Goal: Use online tool/utility: Utilize a website feature to perform a specific function

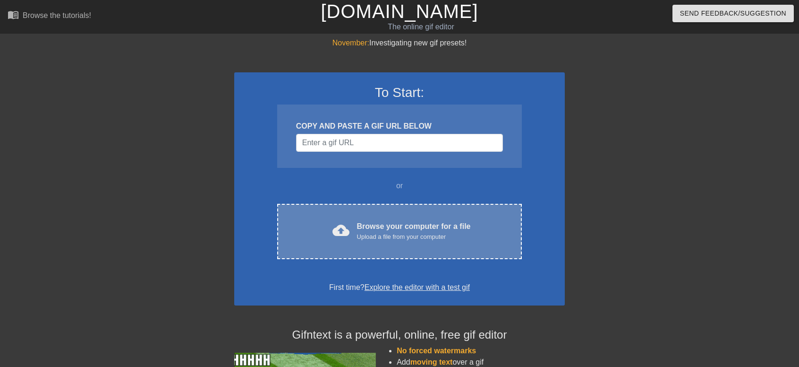
click at [346, 207] on div "cloud_upload Browse your computer for a file Upload a file from your computer C…" at bounding box center [399, 231] width 245 height 55
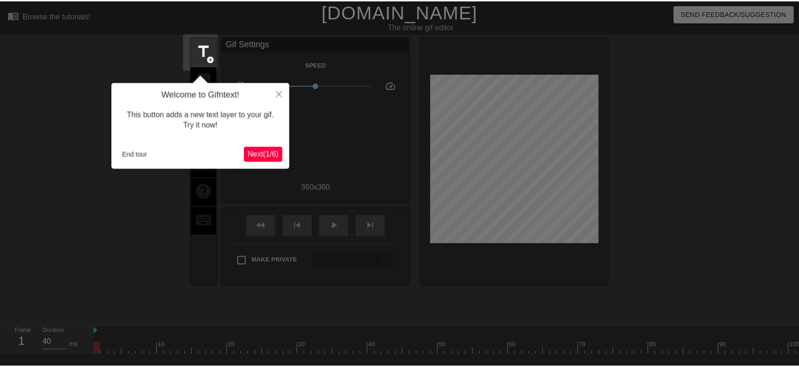
scroll to position [23, 0]
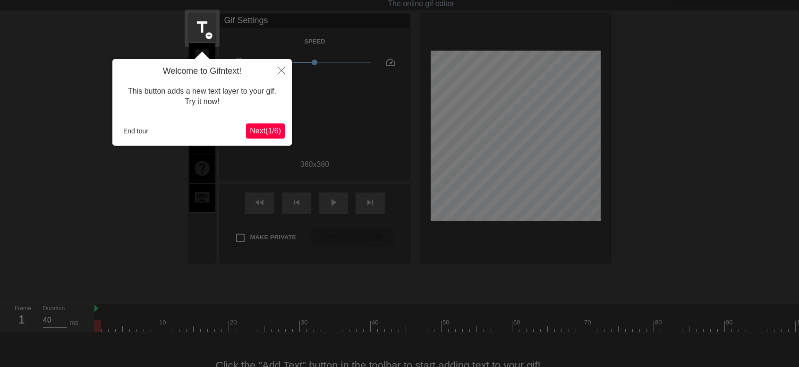
click at [270, 133] on span "Next ( 1 / 6 )" at bounding box center [265, 131] width 31 height 8
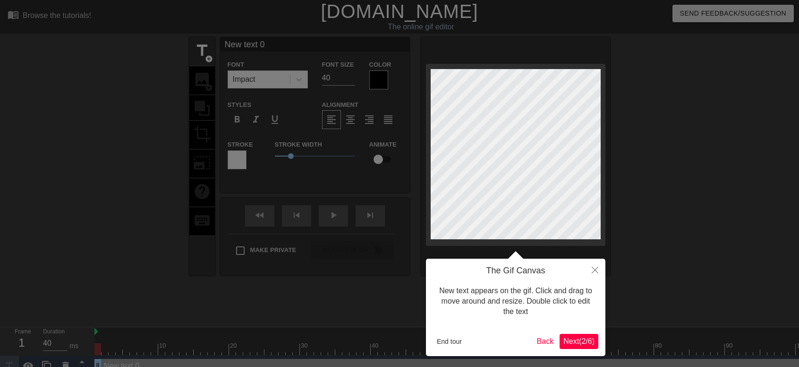
click at [568, 351] on div "The Gif Canvas New text appears on the gif. Click and drag to move around and r…" at bounding box center [516, 306] width 180 height 97
click at [576, 344] on span "Next ( 2 / 6 )" at bounding box center [579, 341] width 31 height 8
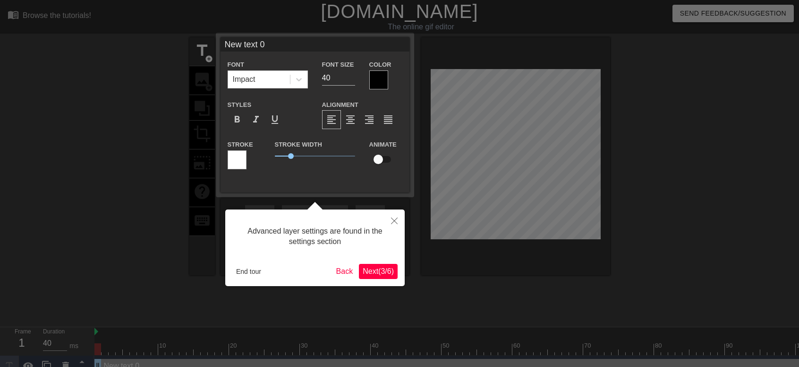
scroll to position [17, 0]
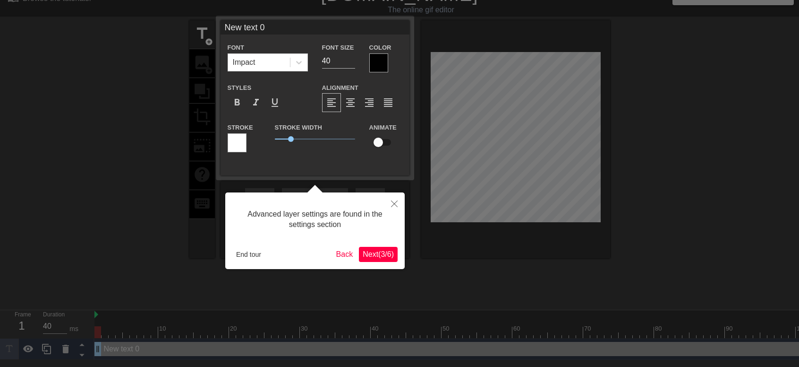
click at [387, 255] on span "Next ( 3 / 6 )" at bounding box center [378, 254] width 31 height 8
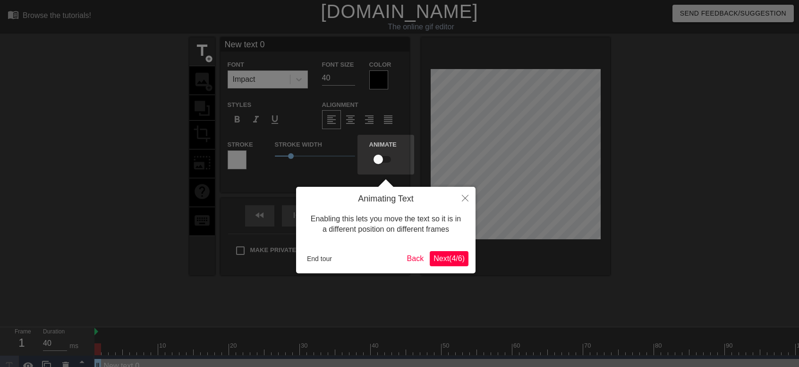
click at [452, 265] on button "Next ( 4 / 6 )" at bounding box center [449, 258] width 39 height 15
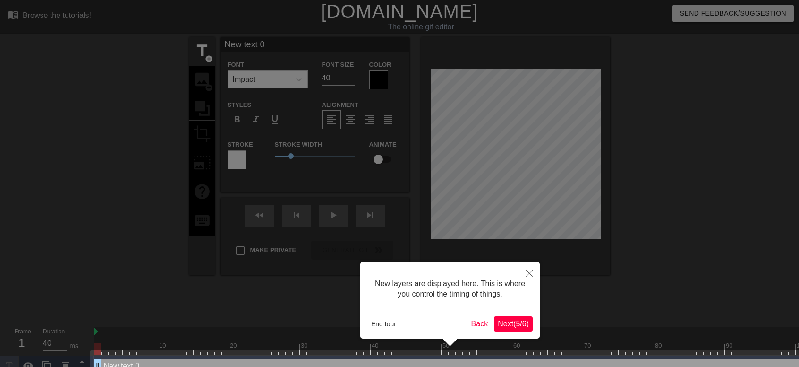
scroll to position [18, 0]
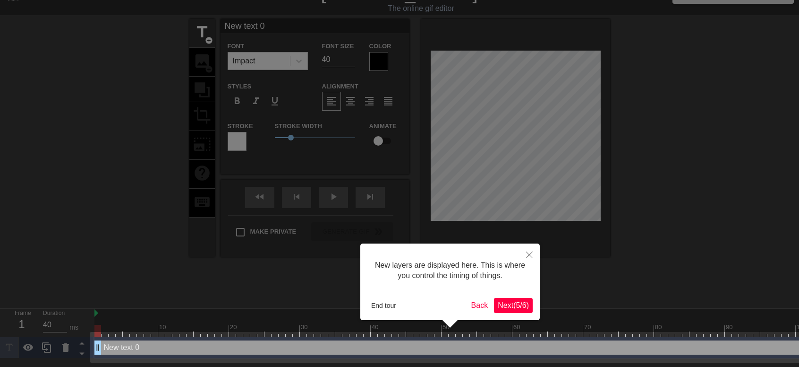
drag, startPoint x: 509, startPoint y: 294, endPoint x: 510, endPoint y: 299, distance: 4.7
click at [509, 298] on div "New layers are displayed here. This is where you control the timing of things. …" at bounding box center [451, 281] width 180 height 77
click at [510, 301] on span "Next ( 5 / 6 )" at bounding box center [513, 305] width 31 height 8
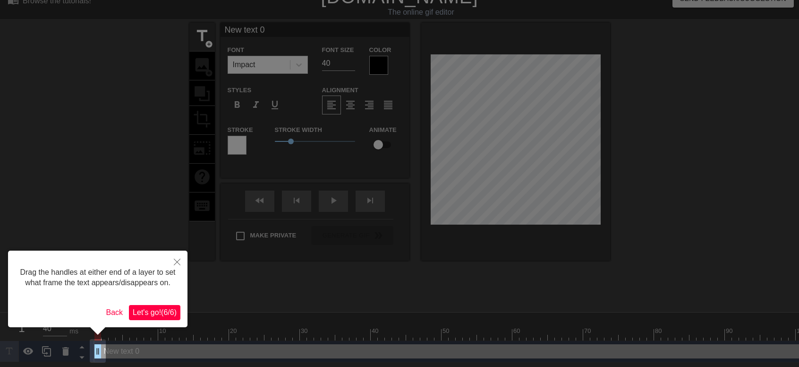
scroll to position [0, 0]
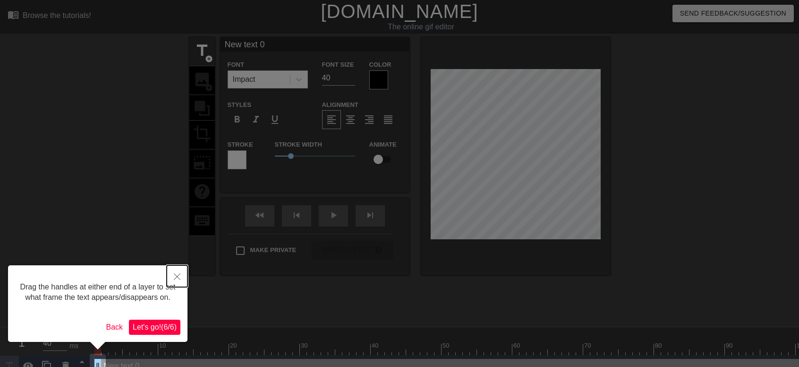
click at [183, 276] on button "Close" at bounding box center [177, 276] width 21 height 22
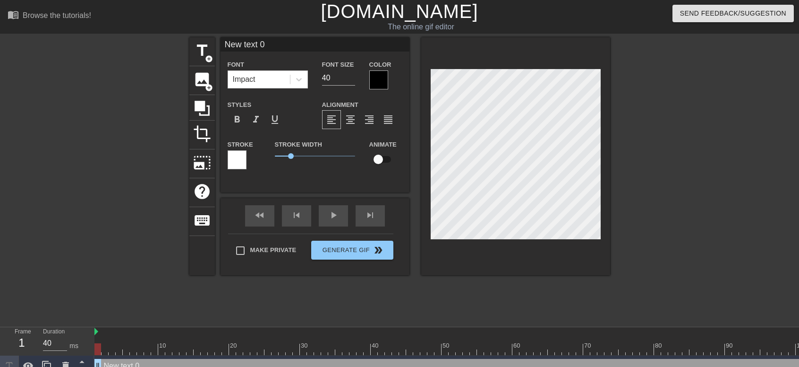
click at [464, 303] on div "title add_circle image add_circle crop photo_size_select_large help keyboard Ne…" at bounding box center [399, 179] width 421 height 284
click at [202, 154] on span "photo_size_select_large" at bounding box center [202, 163] width 18 height 18
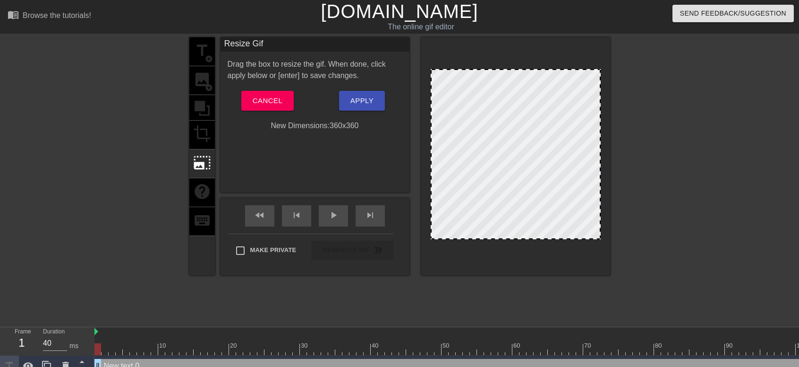
click at [201, 125] on div "title add_circle image add_circle crop photo_size_select_large help keyboard" at bounding box center [202, 156] width 26 height 238
click at [260, 103] on span "Cancel" at bounding box center [268, 101] width 30 height 12
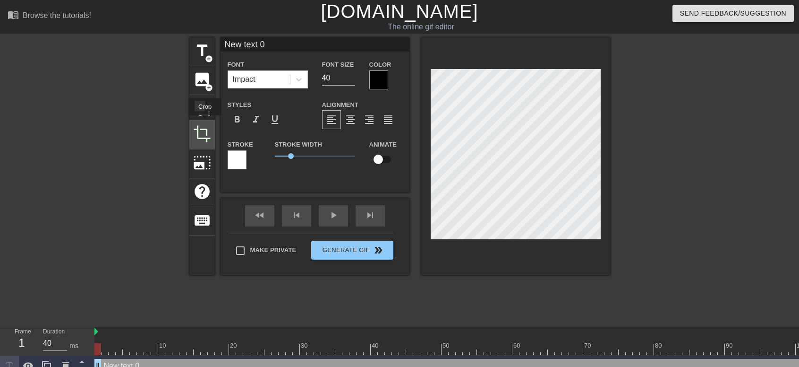
click at [205, 122] on div "crop" at bounding box center [202, 134] width 26 height 29
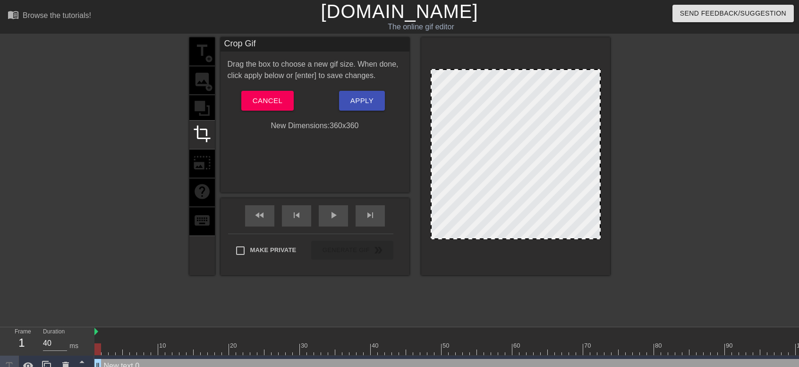
drag, startPoint x: 204, startPoint y: 106, endPoint x: 257, endPoint y: 98, distance: 53.0
click at [204, 105] on div "title add_circle image add_circle crop photo_size_select_large help keyboard" at bounding box center [202, 156] width 26 height 238
click at [260, 98] on span "Cancel" at bounding box center [268, 101] width 30 height 12
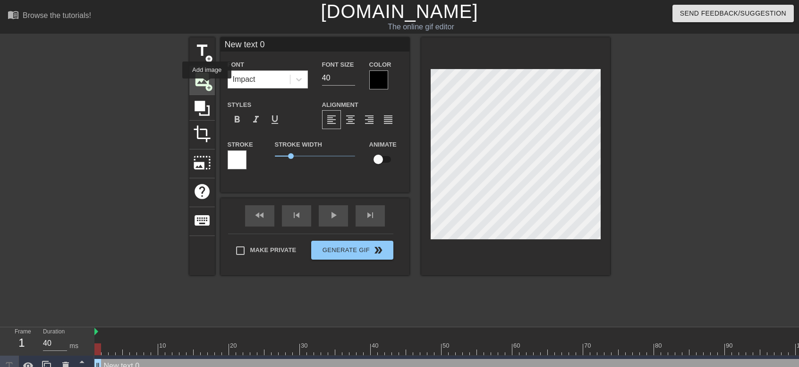
click at [207, 85] on span "add_circle" at bounding box center [209, 88] width 8 height 8
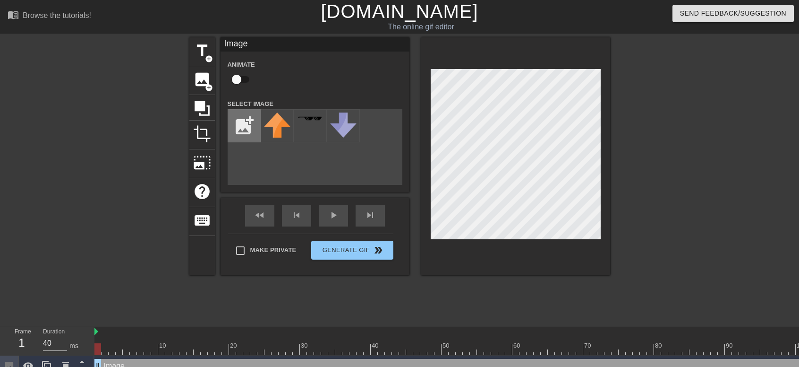
click at [248, 137] on input "file" at bounding box center [244, 126] width 32 height 32
click at [247, 131] on input "file" at bounding box center [244, 126] width 32 height 32
type input "C:\fakepath\xzcvdsaf.jpg"
click at [386, 316] on div "title add_circle image add_circle crop photo_size_select_large help keyboard Im…" at bounding box center [399, 179] width 421 height 284
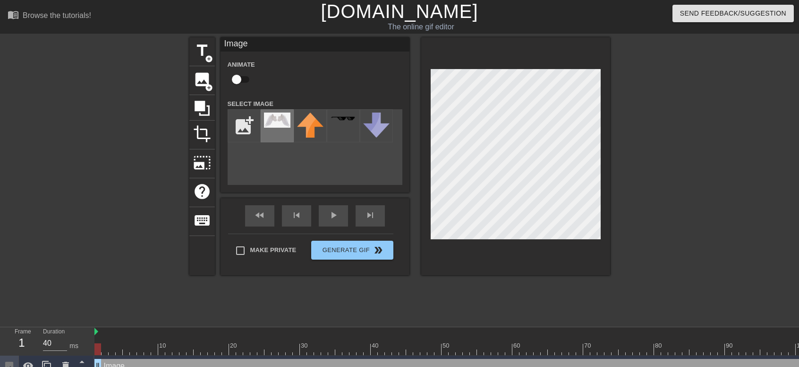
click at [284, 118] on img at bounding box center [277, 119] width 26 height 15
click at [270, 127] on img at bounding box center [277, 119] width 26 height 15
click at [268, 120] on img at bounding box center [277, 119] width 26 height 15
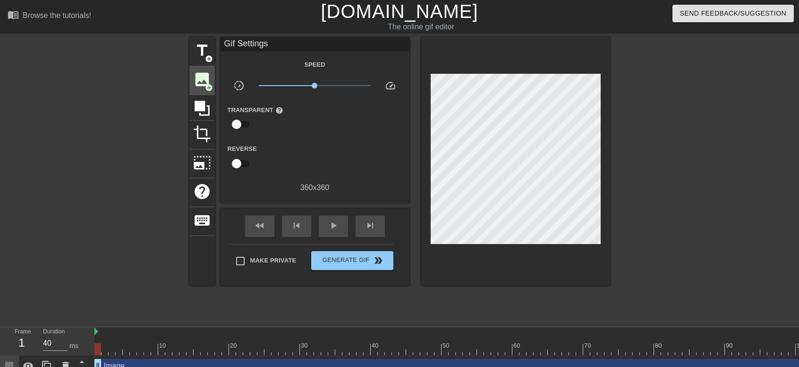
click at [212, 78] on div "image add_circle" at bounding box center [202, 80] width 26 height 29
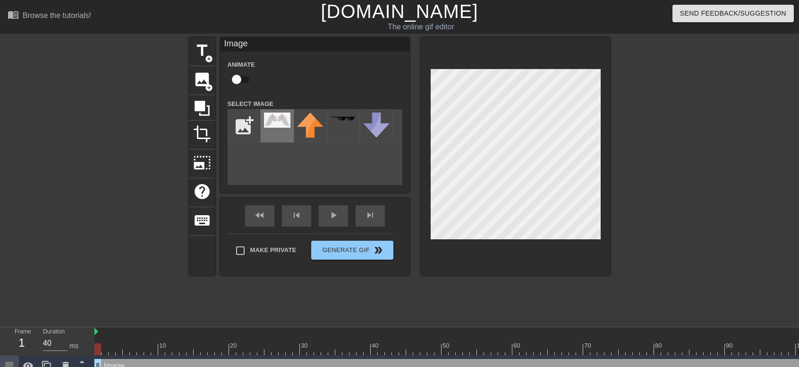
click at [272, 124] on img at bounding box center [277, 119] width 26 height 15
click at [507, 328] on div "menu_book Browse the tutorials! Gifntext.com The online gif editor Send Feedbac…" at bounding box center [399, 209] width 799 height 419
click at [244, 129] on input "file" at bounding box center [244, 126] width 32 height 32
type input "C:\fakepath\32red.png"
click at [285, 133] on img at bounding box center [277, 125] width 26 height 26
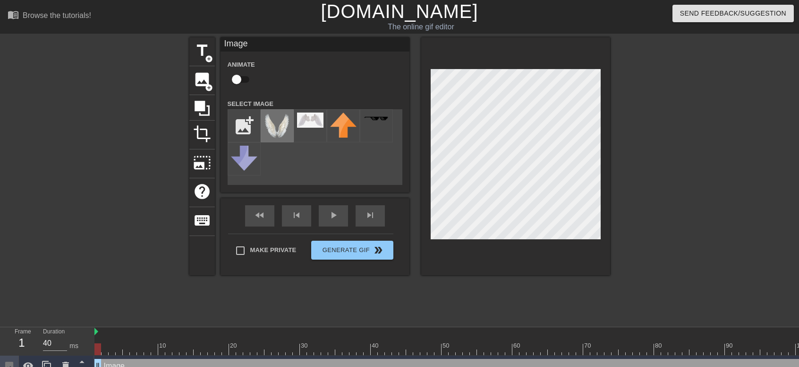
click at [273, 133] on img at bounding box center [277, 125] width 26 height 26
click at [284, 132] on img at bounding box center [277, 125] width 26 height 26
click at [205, 102] on icon at bounding box center [202, 108] width 15 height 15
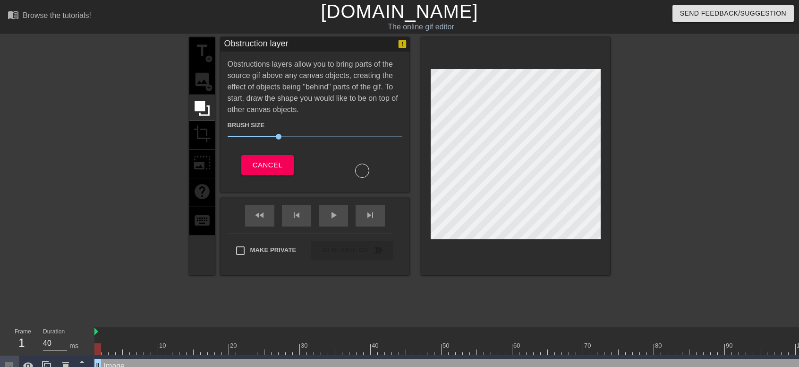
click at [209, 81] on div "title add_circle image add_circle crop photo_size_select_large help keyboard" at bounding box center [202, 156] width 26 height 238
click at [262, 163] on span "Cancel" at bounding box center [268, 165] width 30 height 12
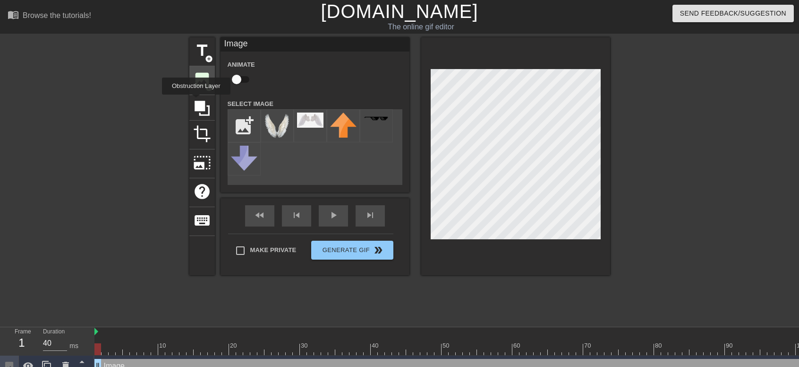
click at [198, 88] on div "image add_circle" at bounding box center [202, 80] width 26 height 29
click at [282, 129] on img at bounding box center [277, 125] width 26 height 26
click at [380, 106] on div "title add_circle image add_circle crop photo_size_select_large help keyboard Im…" at bounding box center [399, 156] width 421 height 238
click at [199, 159] on span "photo_size_select_large" at bounding box center [202, 163] width 18 height 18
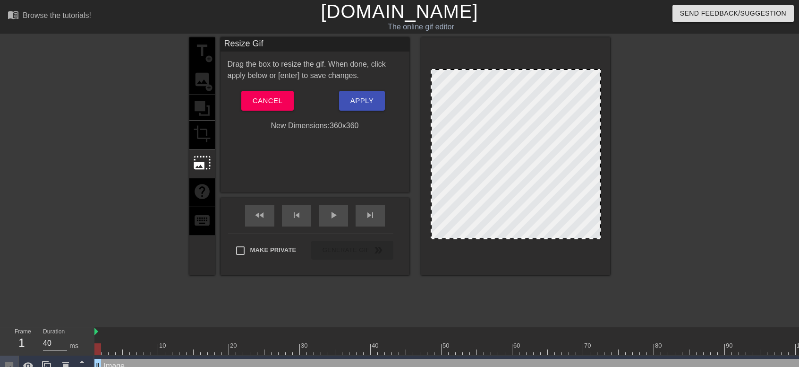
click at [201, 140] on div "title add_circle image add_circle crop photo_size_select_large help keyboard" at bounding box center [202, 156] width 26 height 238
click at [274, 100] on span "Cancel" at bounding box center [268, 101] width 30 height 12
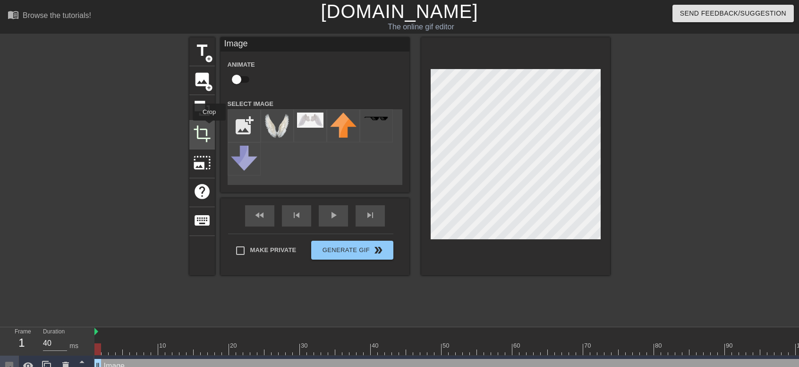
click at [209, 127] on span "crop" at bounding box center [202, 134] width 18 height 18
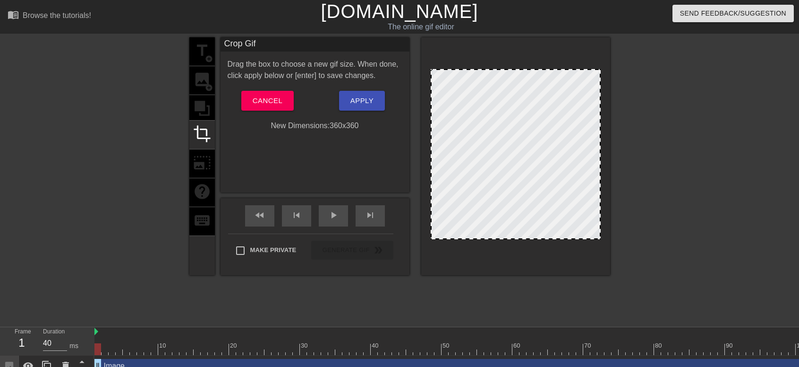
drag, startPoint x: 501, startPoint y: 139, endPoint x: 502, endPoint y: 148, distance: 8.6
click at [502, 148] on div at bounding box center [516, 154] width 170 height 170
click at [273, 100] on span "Cancel" at bounding box center [268, 101] width 30 height 12
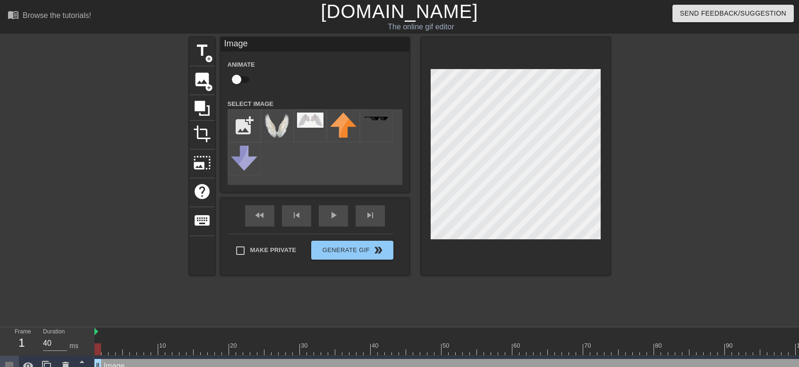
click at [520, 366] on html "menu_book Browse the tutorials! Gifntext.com The online gif editor Send Feedbac…" at bounding box center [399, 220] width 799 height 440
click at [234, 123] on input "file" at bounding box center [244, 126] width 32 height 32
type input "C:\fakepath\116167-glowing-halo-angel-free-hq-image.png"
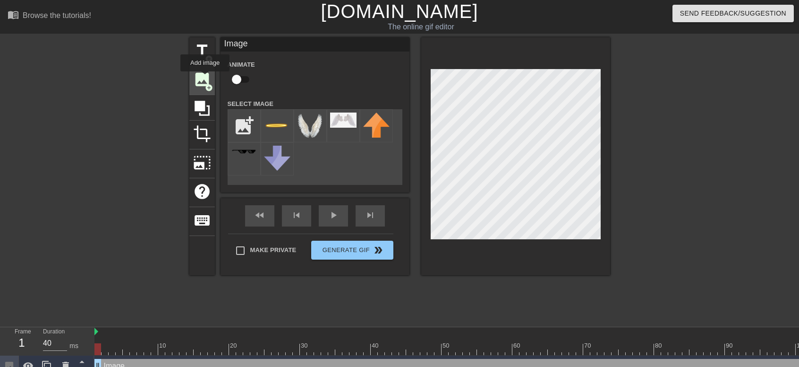
click at [205, 81] on span "image" at bounding box center [202, 79] width 18 height 18
click at [282, 131] on img at bounding box center [277, 125] width 26 height 26
click at [307, 133] on img at bounding box center [310, 125] width 26 height 26
click at [271, 133] on img at bounding box center [277, 125] width 26 height 26
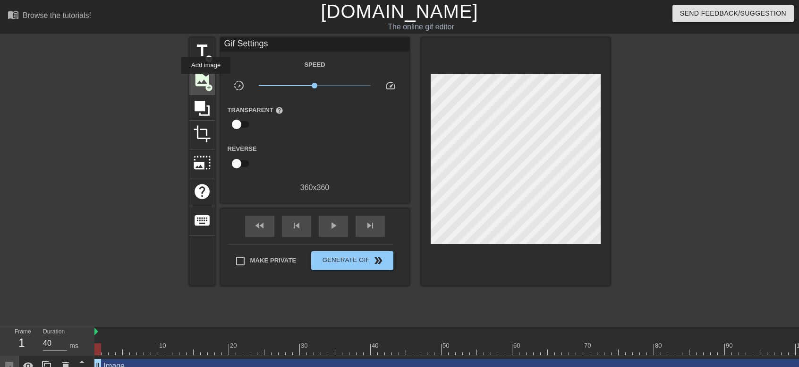
click at [206, 80] on span "image" at bounding box center [202, 79] width 18 height 18
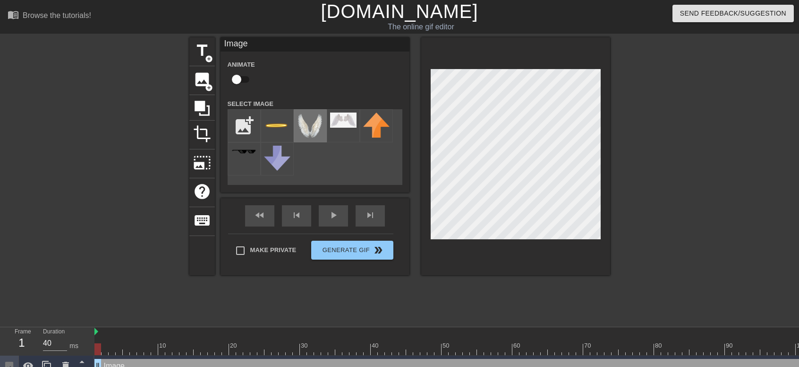
click at [315, 131] on img at bounding box center [310, 125] width 26 height 26
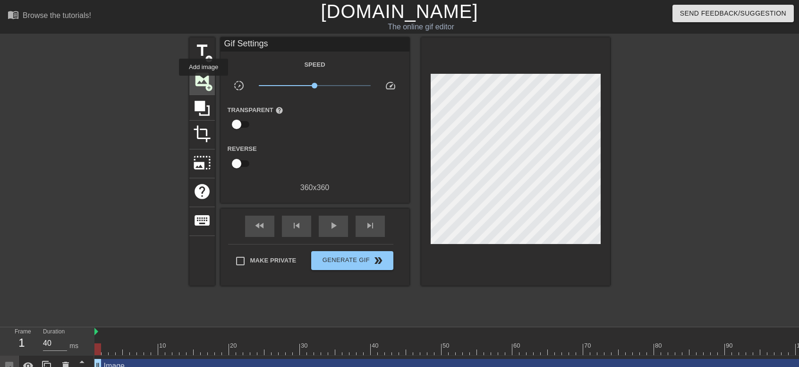
click at [204, 83] on span "image" at bounding box center [202, 79] width 18 height 18
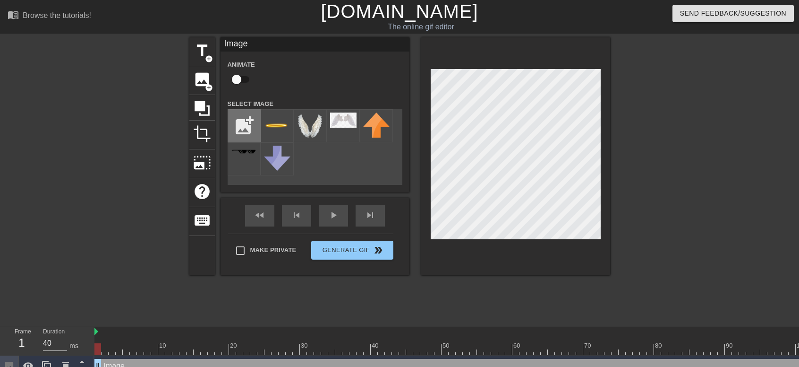
click at [247, 126] on input "file" at bounding box center [244, 126] width 32 height 32
type input "C:\fakepath\32red.png"
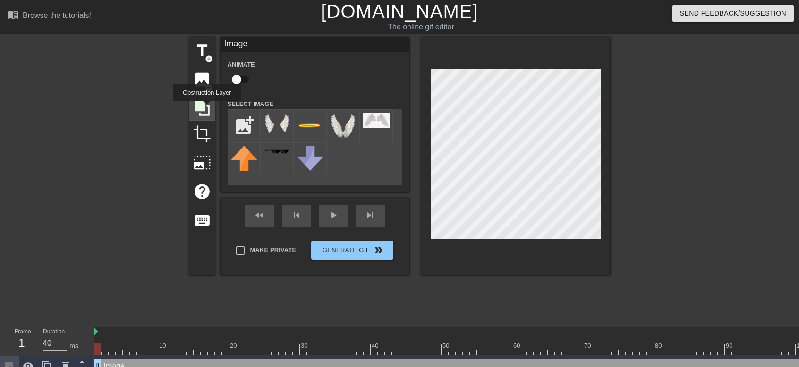
click at [207, 108] on icon at bounding box center [202, 108] width 18 height 18
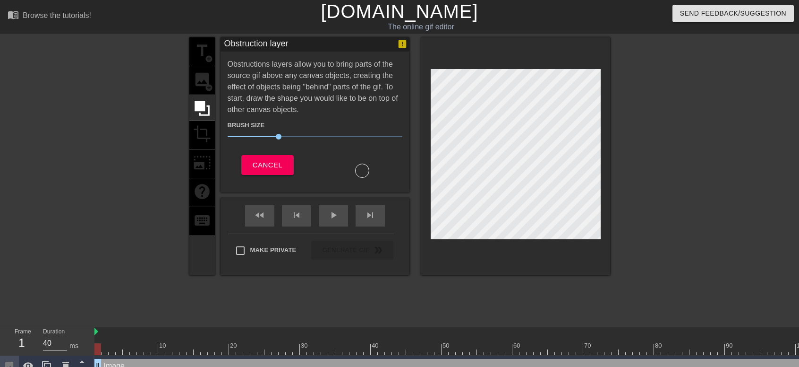
click at [205, 83] on div "title add_circle image add_circle crop photo_size_select_large help keyboard" at bounding box center [202, 156] width 26 height 238
click at [264, 160] on span "Cancel" at bounding box center [268, 165] width 30 height 12
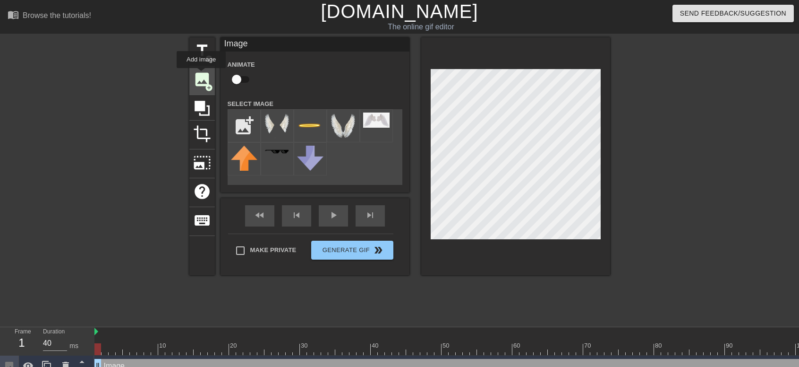
click at [201, 75] on span "image" at bounding box center [202, 79] width 18 height 18
click at [266, 133] on img at bounding box center [277, 125] width 26 height 26
click at [414, 62] on div "title add_circle image add_circle crop photo_size_select_large help keyboard Im…" at bounding box center [399, 156] width 421 height 238
click at [354, 304] on div "title add_circle image add_circle crop photo_size_select_large help keyboard Im…" at bounding box center [399, 179] width 421 height 284
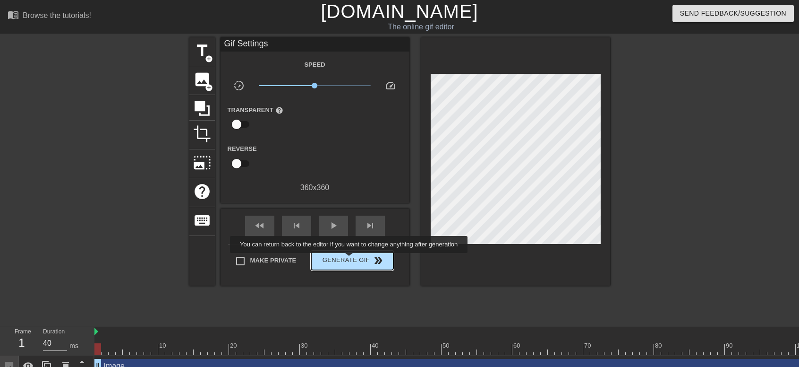
click at [349, 255] on span "Generate Gif double_arrow" at bounding box center [352, 260] width 74 height 11
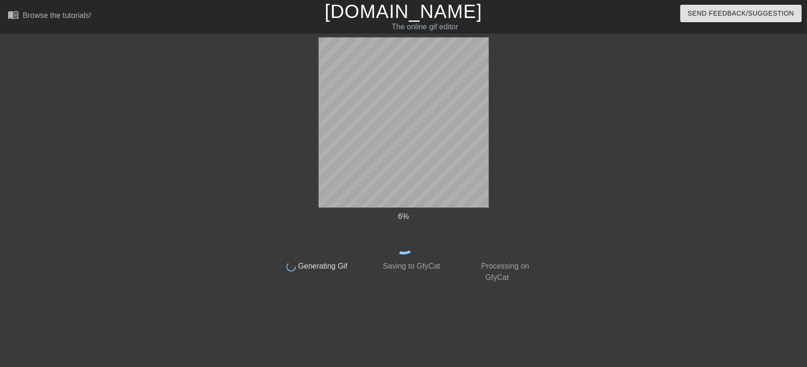
click at [554, 194] on div at bounding box center [619, 179] width 142 height 284
click at [180, 129] on div at bounding box center [188, 179] width 142 height 284
click at [556, 325] on html "menu_book Browse the tutorials! Gifntext.com The online gif editor Send Feedbac…" at bounding box center [403, 162] width 807 height 325
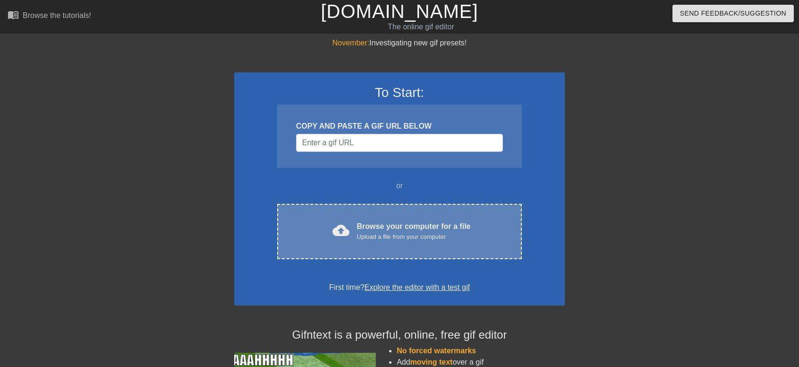
click at [409, 240] on div "Upload a file from your computer" at bounding box center [414, 236] width 114 height 9
click at [413, 229] on div "Browse your computer for a file Upload a file from your computer" at bounding box center [414, 231] width 114 height 21
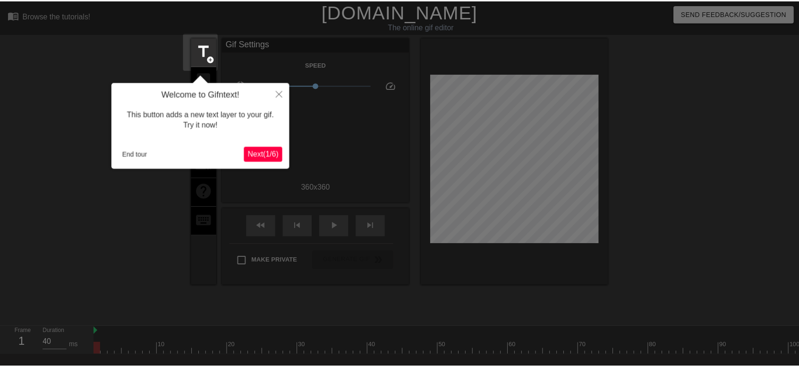
scroll to position [23, 0]
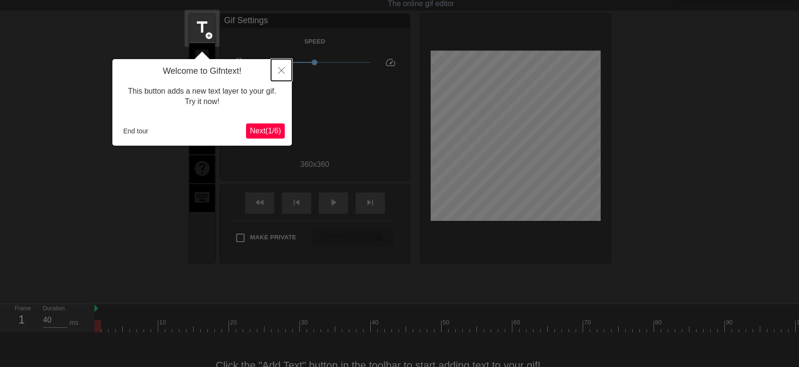
click at [284, 72] on icon "Close" at bounding box center [281, 70] width 7 height 7
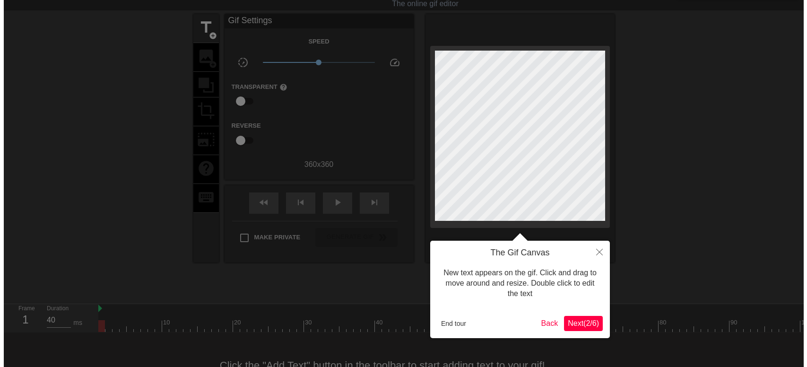
scroll to position [0, 0]
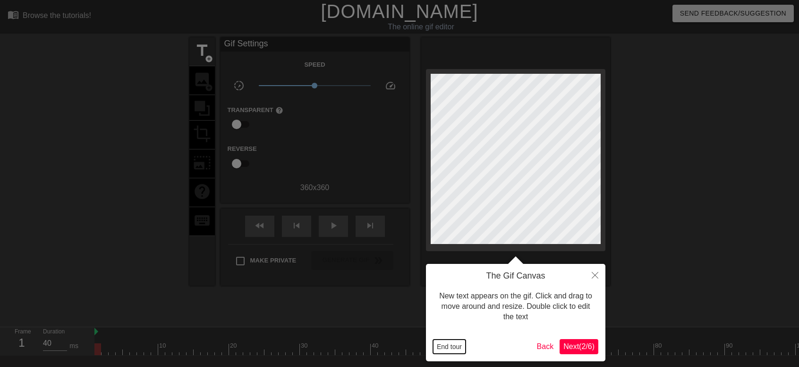
click at [452, 342] on button "End tour" at bounding box center [449, 346] width 33 height 14
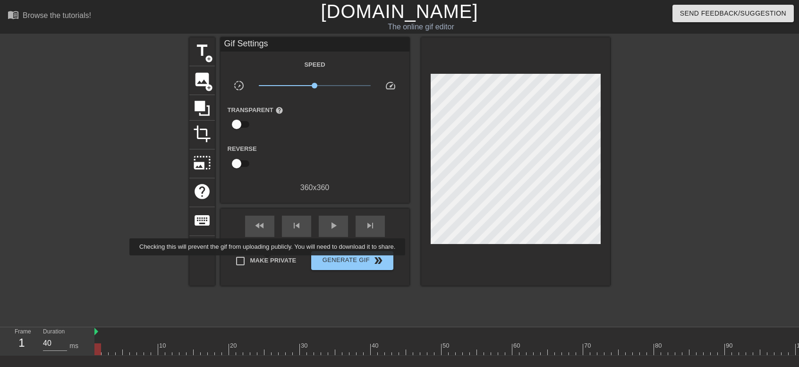
click at [266, 260] on span "Make Private" at bounding box center [273, 260] width 46 height 9
click at [250, 260] on input "Make Private" at bounding box center [241, 261] width 20 height 20
checkbox input "true"
drag, startPoint x: 294, startPoint y: 86, endPoint x: 285, endPoint y: 88, distance: 9.7
click at [285, 88] on span "x0.339" at bounding box center [315, 85] width 112 height 11
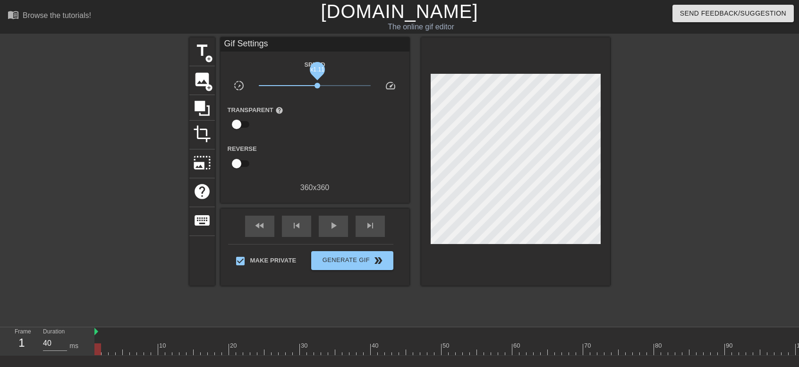
drag, startPoint x: 286, startPoint y: 86, endPoint x: 318, endPoint y: 87, distance: 31.7
click at [318, 87] on span "x1.11" at bounding box center [318, 86] width 6 height 6
click at [195, 75] on span "image" at bounding box center [202, 79] width 18 height 18
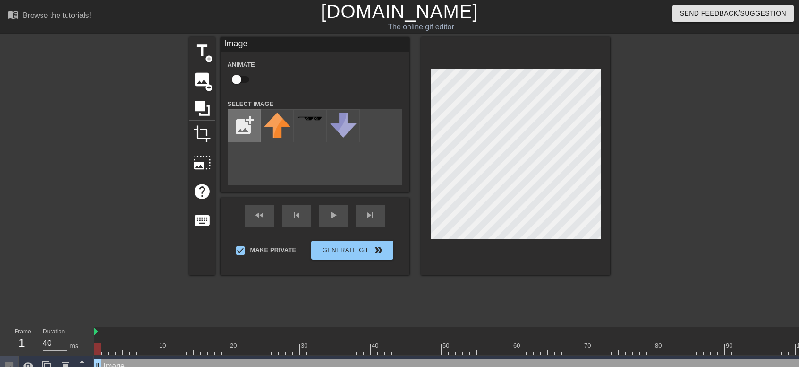
click at [240, 129] on input "file" at bounding box center [244, 126] width 32 height 32
click at [248, 129] on input "file" at bounding box center [244, 126] width 32 height 32
type input "C:\fakepath\116167-glowing-halo-angel-free-hq-image.png"
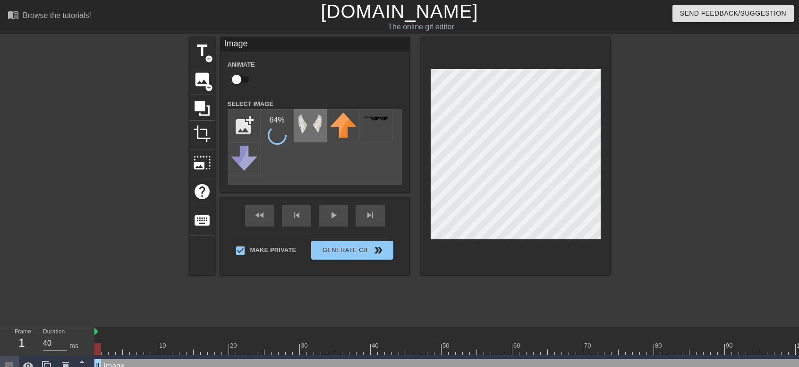
click at [318, 131] on img at bounding box center [310, 125] width 26 height 26
click at [612, 262] on div "title add_circle image add_circle crop photo_size_select_large help keyboard Im…" at bounding box center [399, 179] width 799 height 284
click at [281, 139] on img at bounding box center [277, 125] width 26 height 26
click at [404, 170] on div "title add_circle image add_circle crop photo_size_select_large help keyboard Im…" at bounding box center [399, 156] width 421 height 238
click at [652, 186] on div at bounding box center [693, 179] width 142 height 284
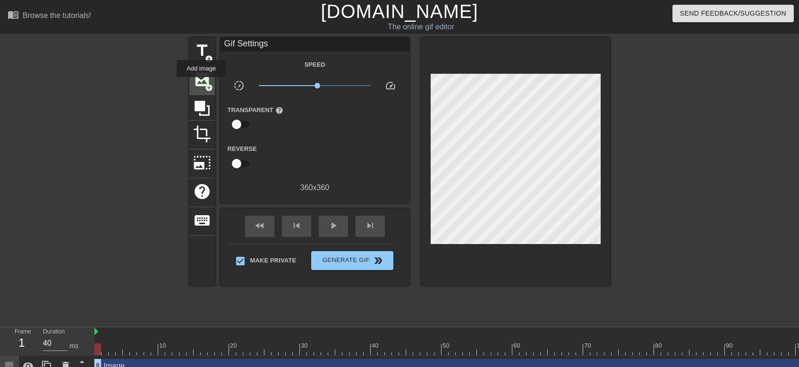
click at [201, 83] on span "image" at bounding box center [202, 79] width 18 height 18
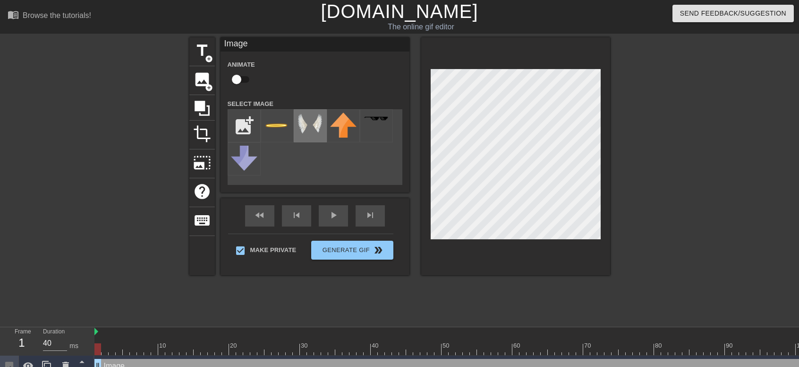
click at [304, 130] on img at bounding box center [310, 125] width 26 height 26
click at [380, 52] on div "title add_circle image add_circle crop photo_size_select_large help keyboard Im…" at bounding box center [399, 156] width 421 height 238
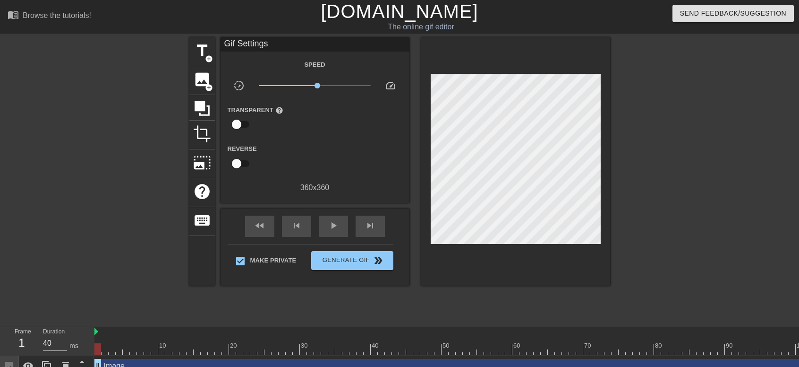
click at [652, 176] on div at bounding box center [693, 179] width 142 height 284
click at [192, 77] on div "image add_circle" at bounding box center [202, 80] width 26 height 29
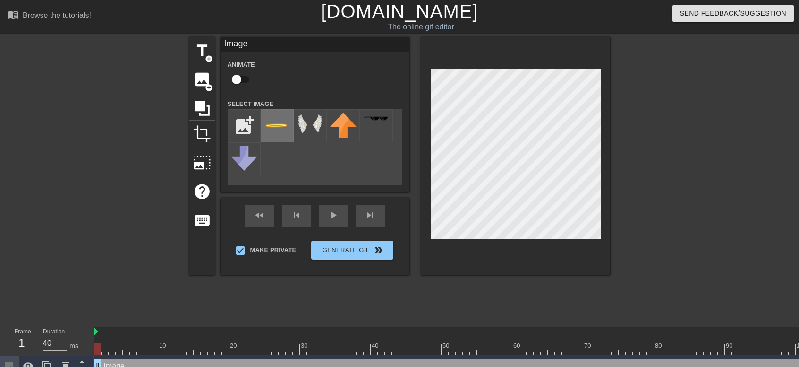
click at [277, 132] on img at bounding box center [277, 125] width 26 height 26
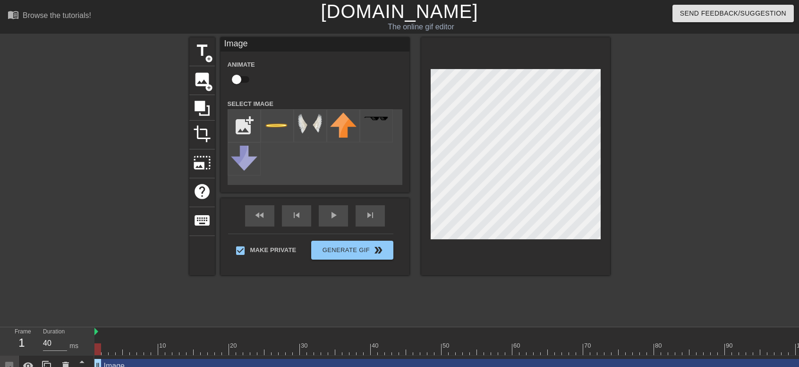
click at [429, 84] on div at bounding box center [515, 156] width 189 height 238
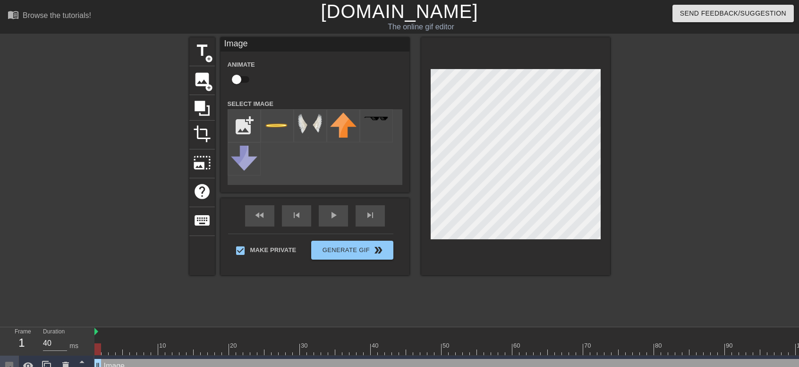
click at [404, 107] on div "title add_circle image add_circle crop photo_size_select_large help keyboard Im…" at bounding box center [399, 156] width 421 height 238
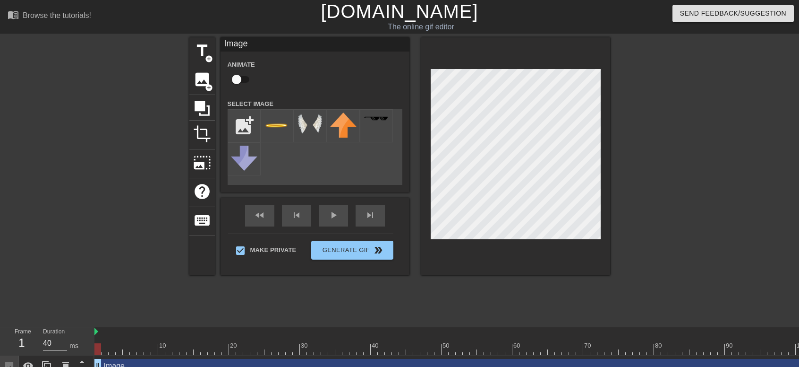
click at [660, 166] on div at bounding box center [693, 179] width 142 height 284
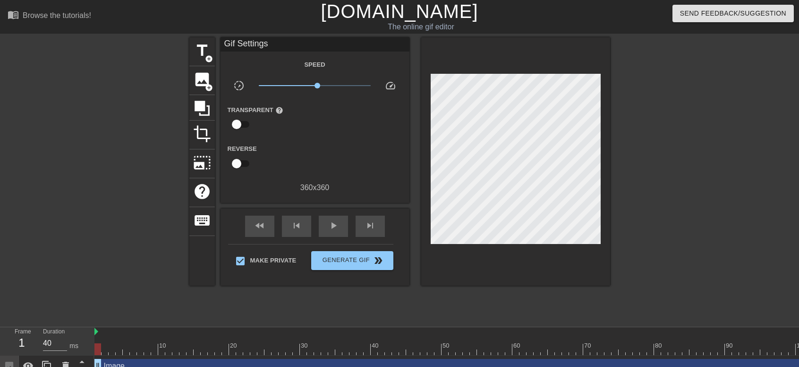
click at [369, 168] on div "Reverse" at bounding box center [315, 158] width 189 height 30
click at [199, 86] on span "image" at bounding box center [202, 79] width 18 height 18
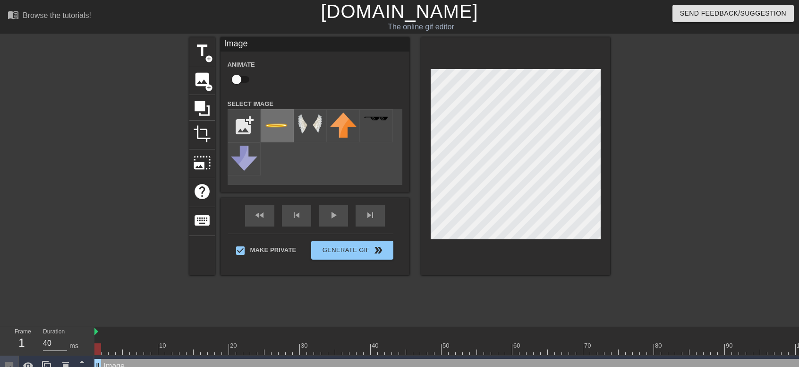
click at [267, 130] on img at bounding box center [277, 125] width 26 height 26
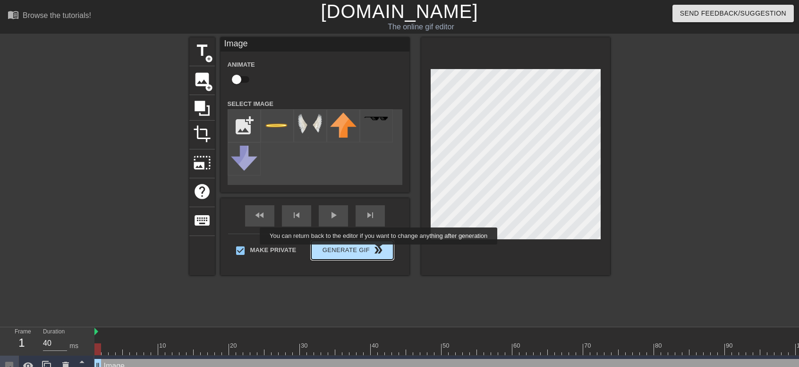
click at [380, 251] on button "Generate Gif double_arrow" at bounding box center [352, 250] width 82 height 19
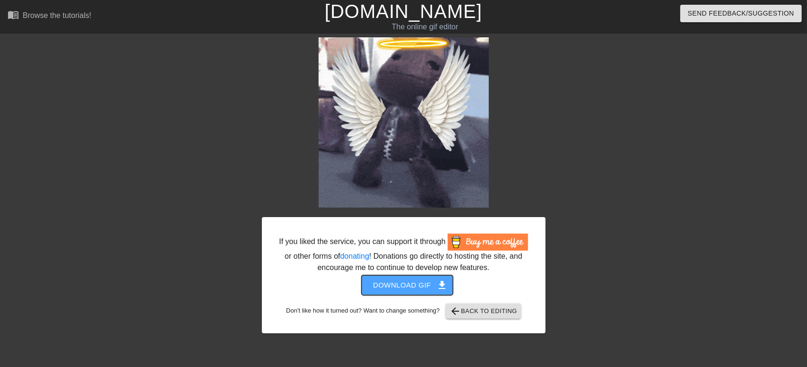
click at [422, 280] on span "Download gif get_app" at bounding box center [407, 285] width 69 height 12
